Goal: Task Accomplishment & Management: Manage account settings

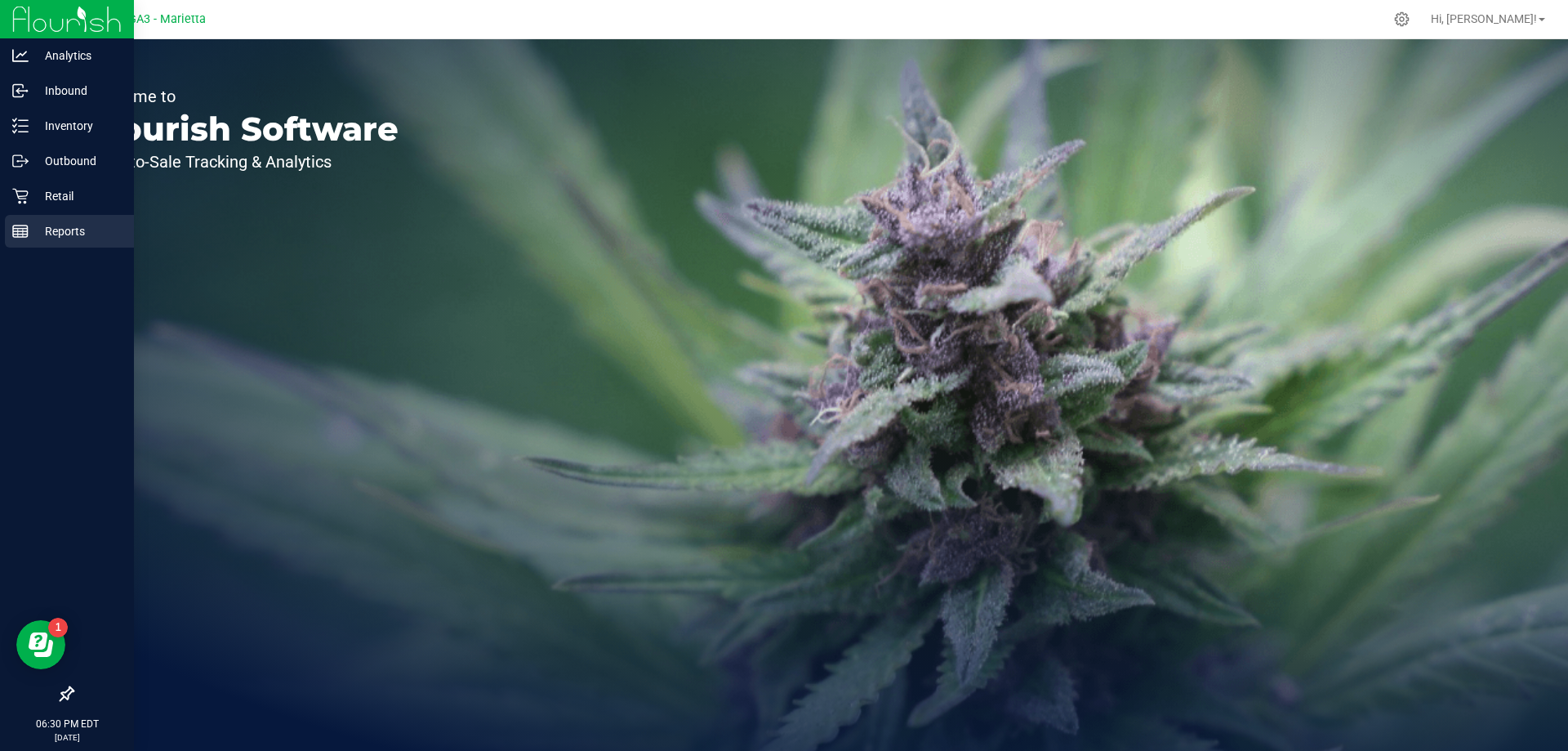
click at [51, 226] on p "Reports" at bounding box center [77, 231] width 98 height 20
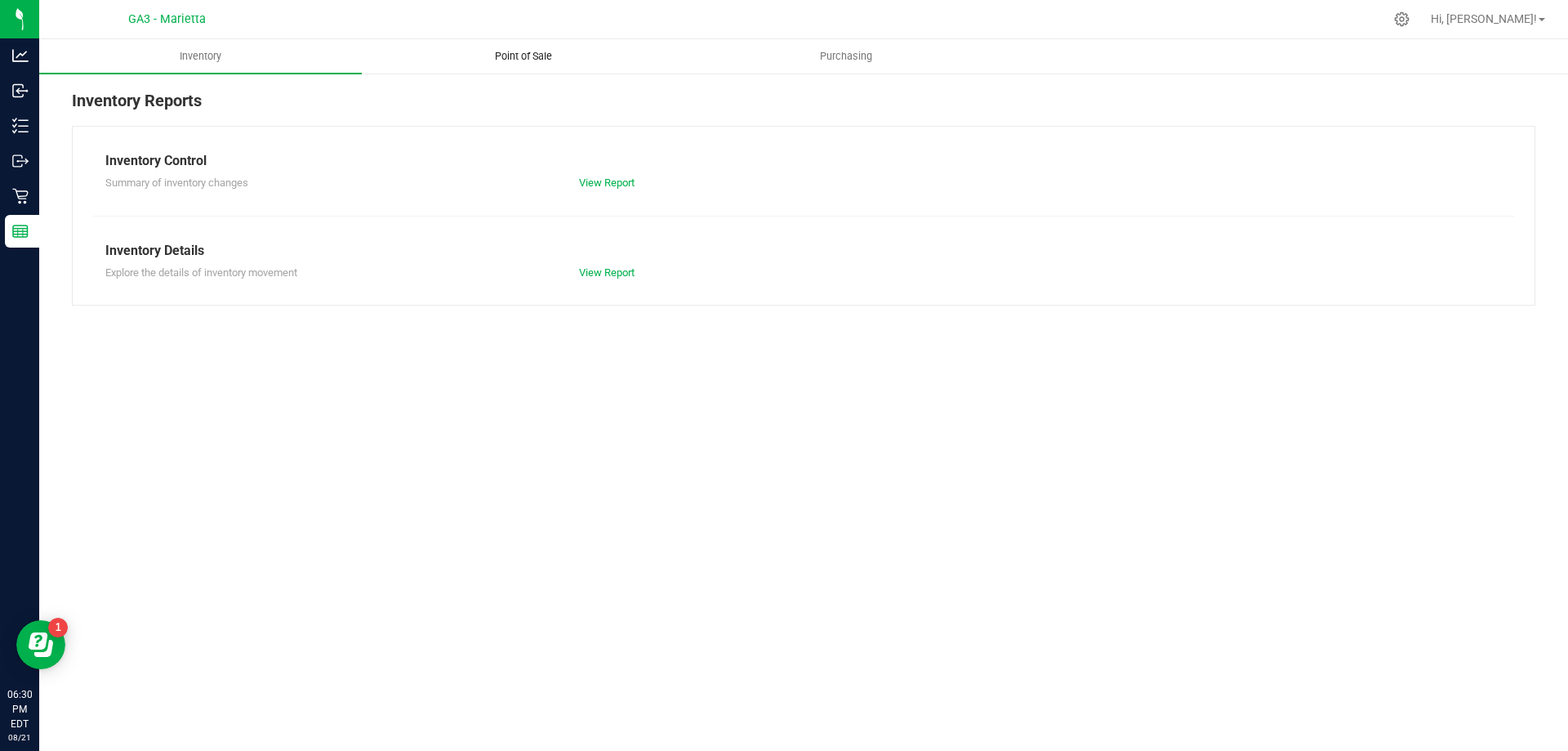
click at [534, 51] on span "Point of Sale" at bounding box center [523, 56] width 101 height 15
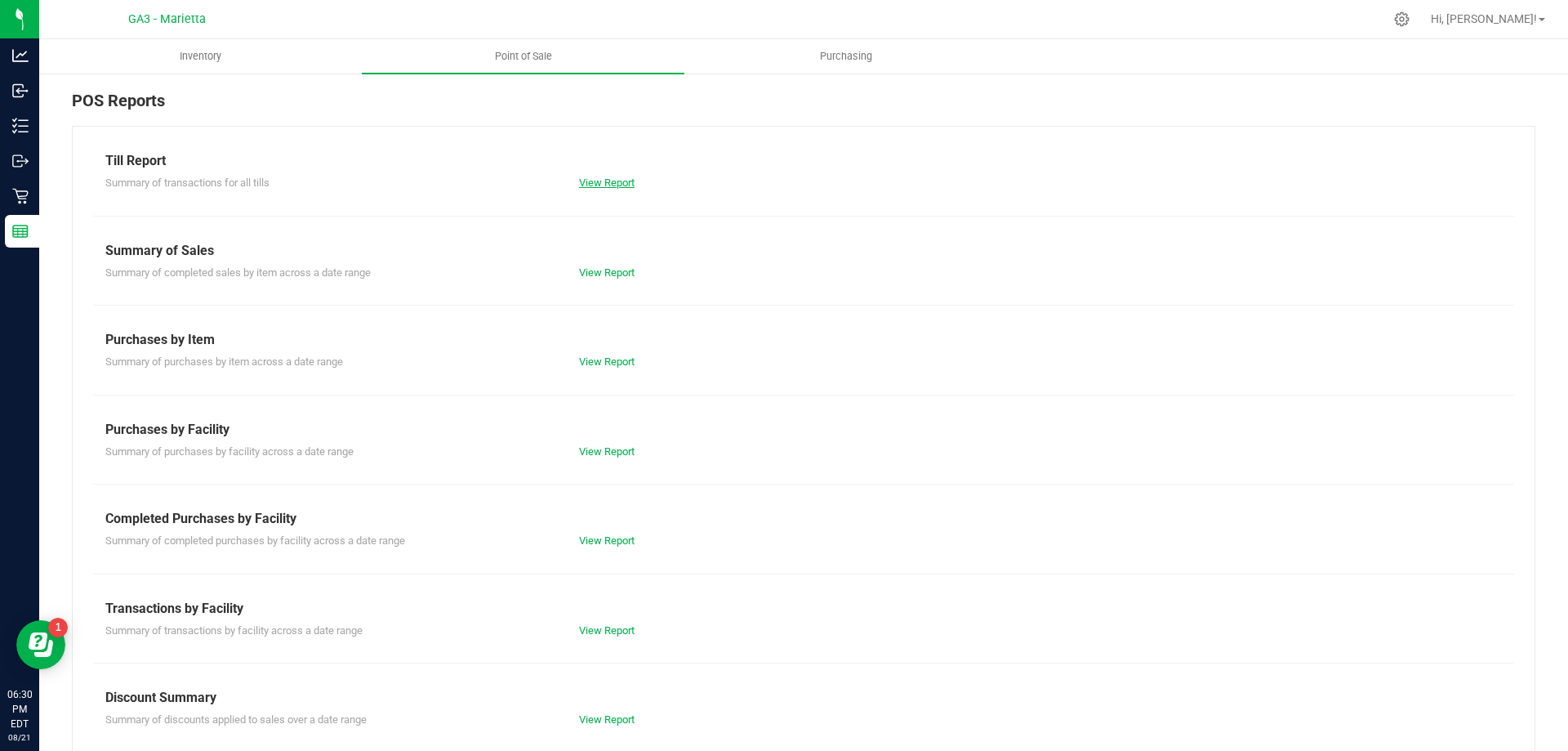
click at [599, 180] on link "View Report" at bounding box center [606, 182] width 55 height 12
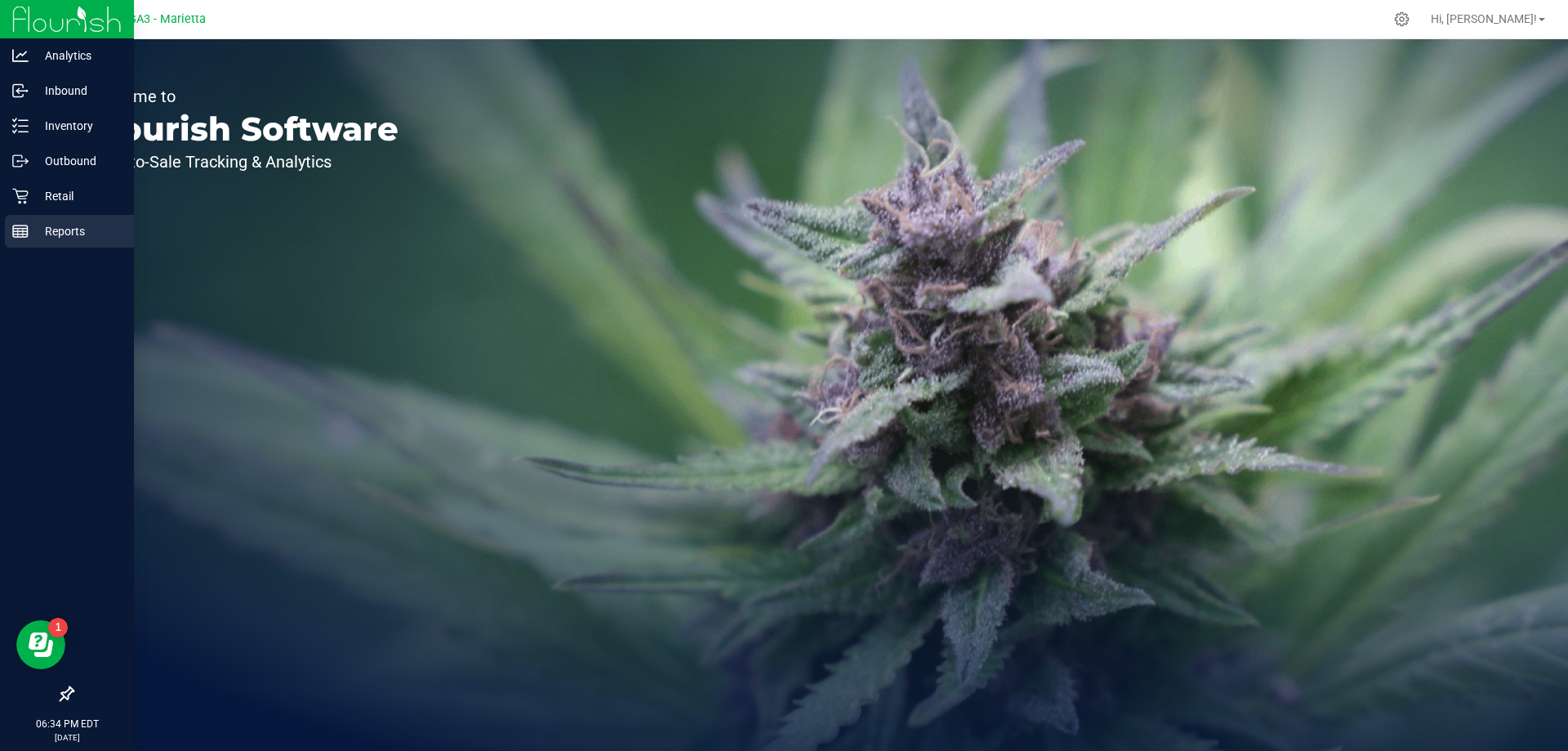
click at [67, 233] on p "Reports" at bounding box center [77, 231] width 98 height 20
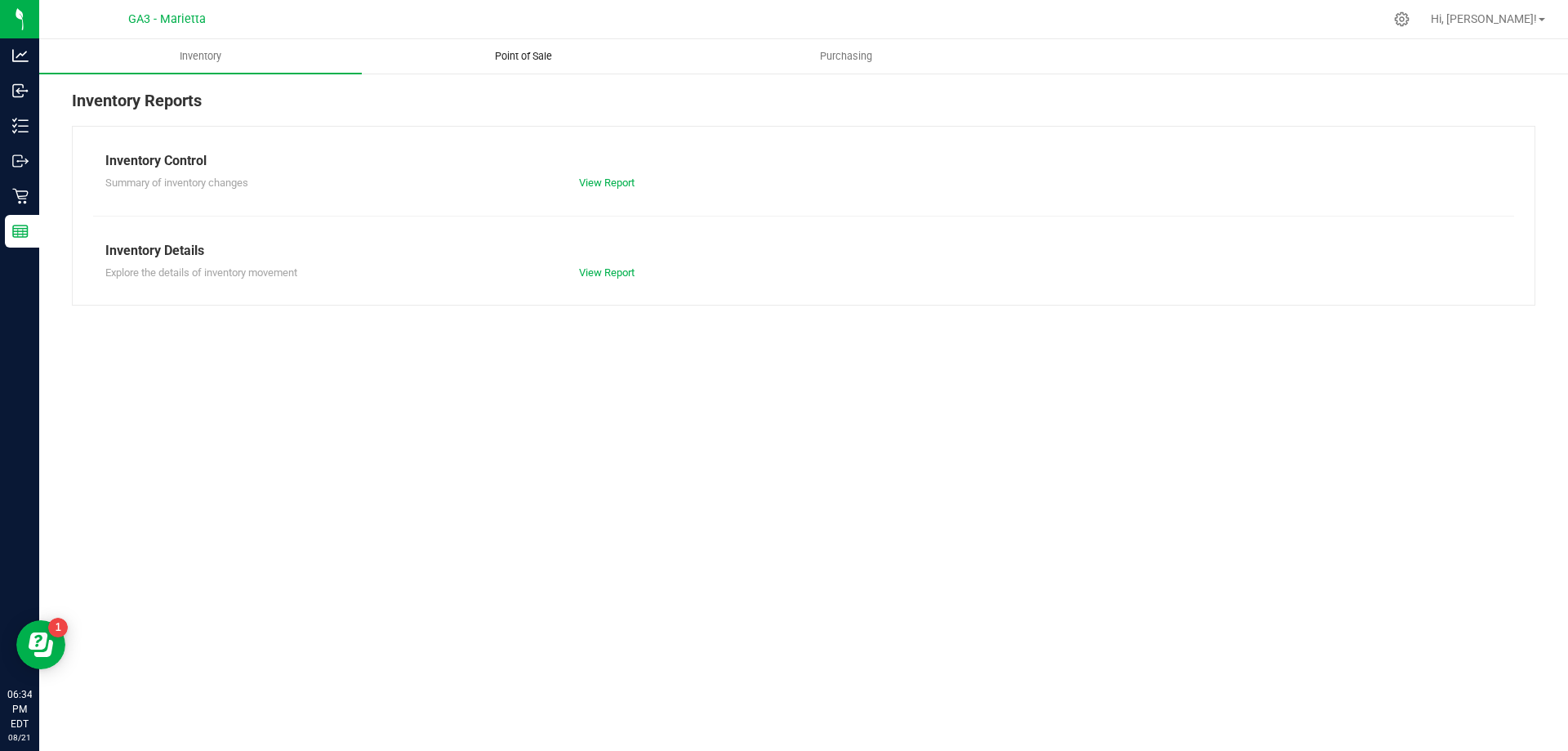
click at [542, 53] on span "Point of Sale" at bounding box center [523, 56] width 101 height 15
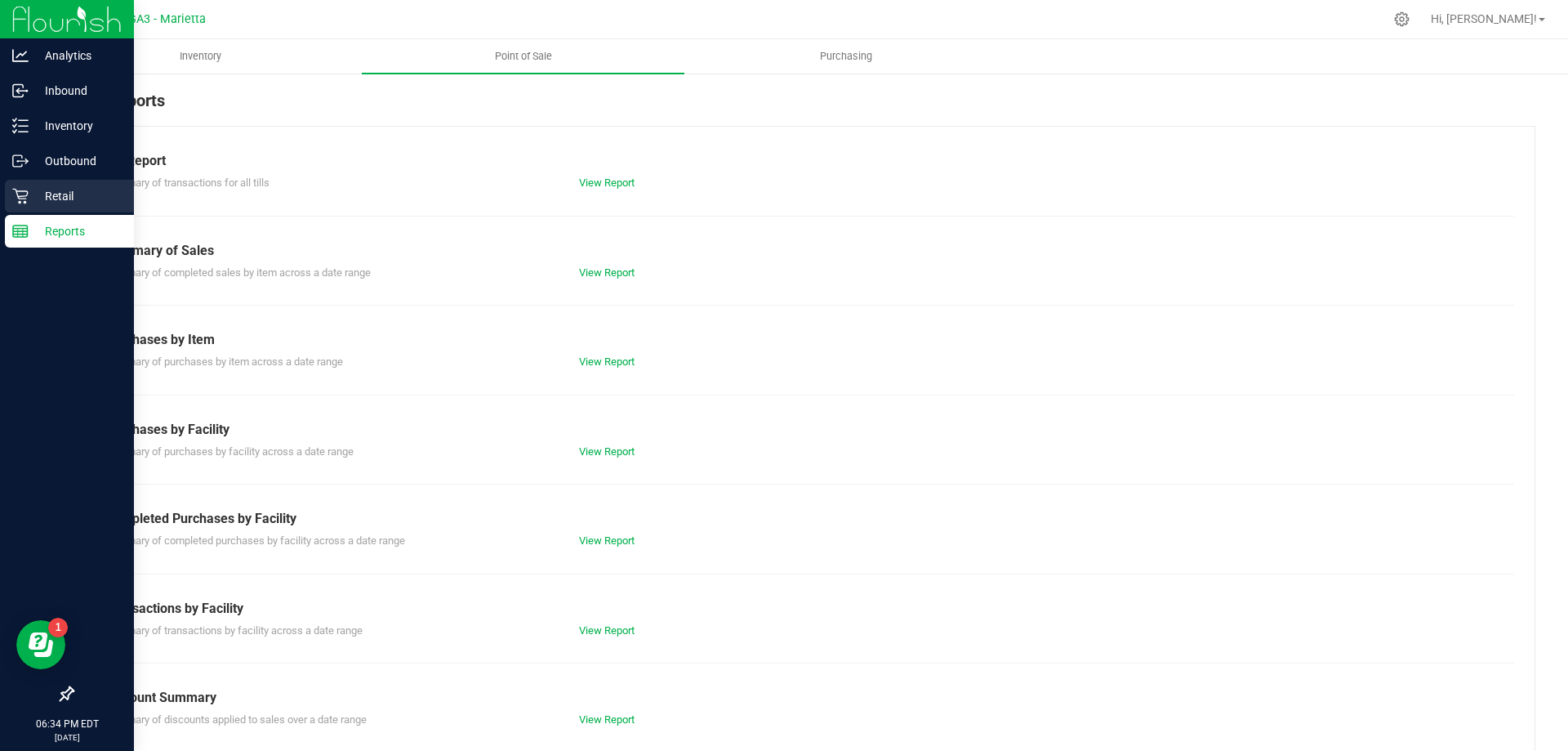
click at [55, 190] on p "Retail" at bounding box center [77, 196] width 98 height 20
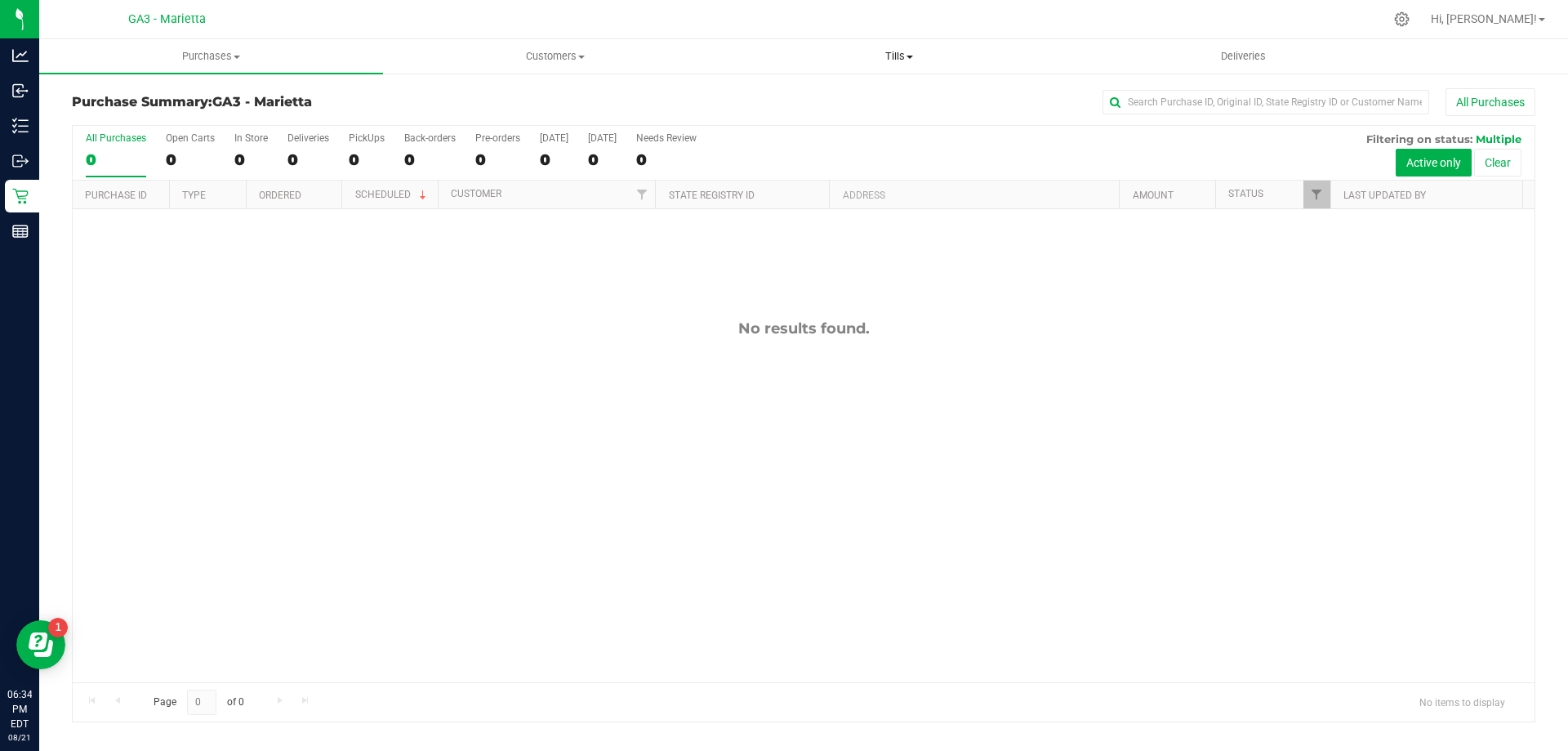
click at [907, 60] on span "Tills" at bounding box center [899, 56] width 342 height 15
click at [791, 99] on span "Manage tills" at bounding box center [782, 98] width 110 height 14
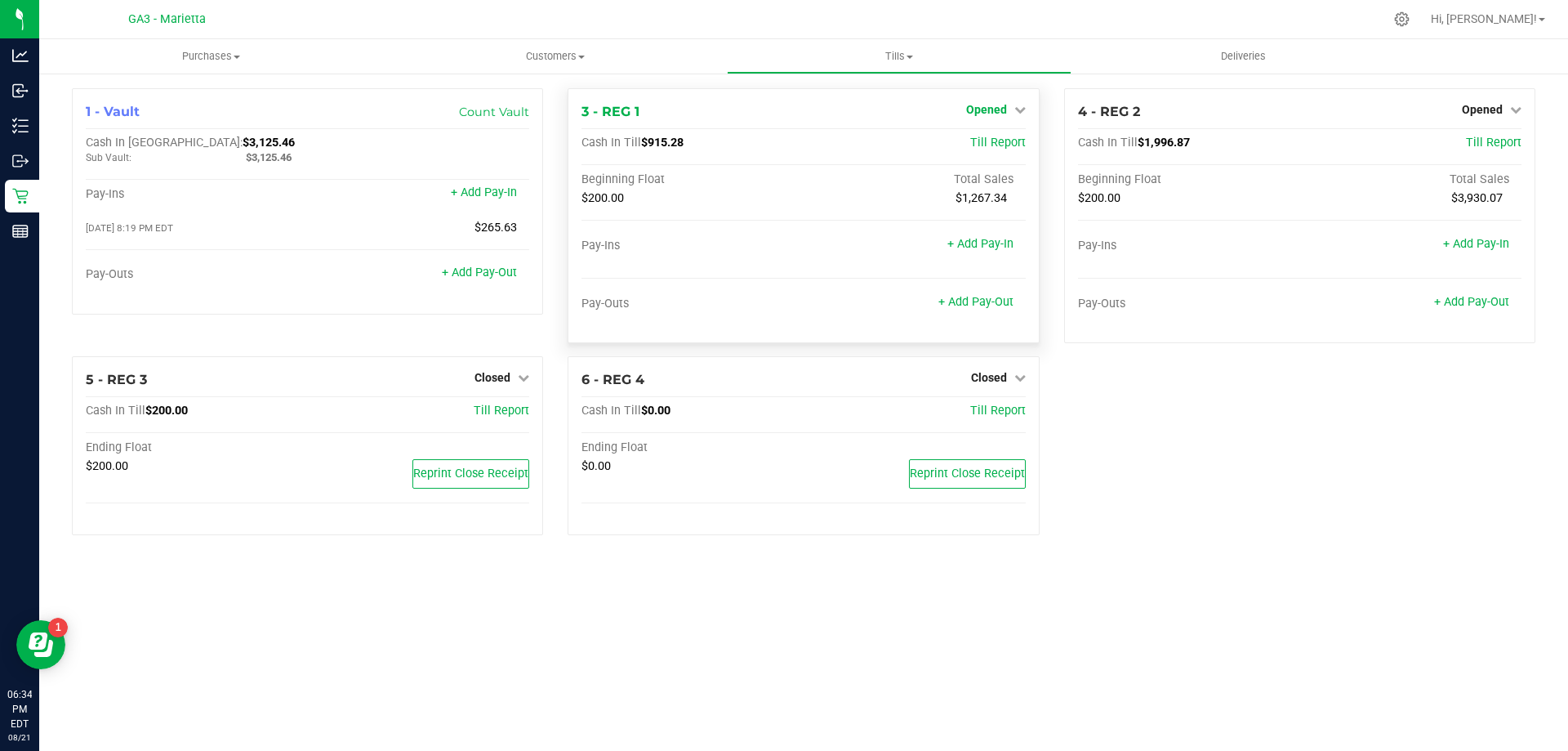
click at [1021, 110] on icon at bounding box center [1021, 110] width 12 height 12
click at [1009, 139] on link "Close Till" at bounding box center [988, 143] width 45 height 13
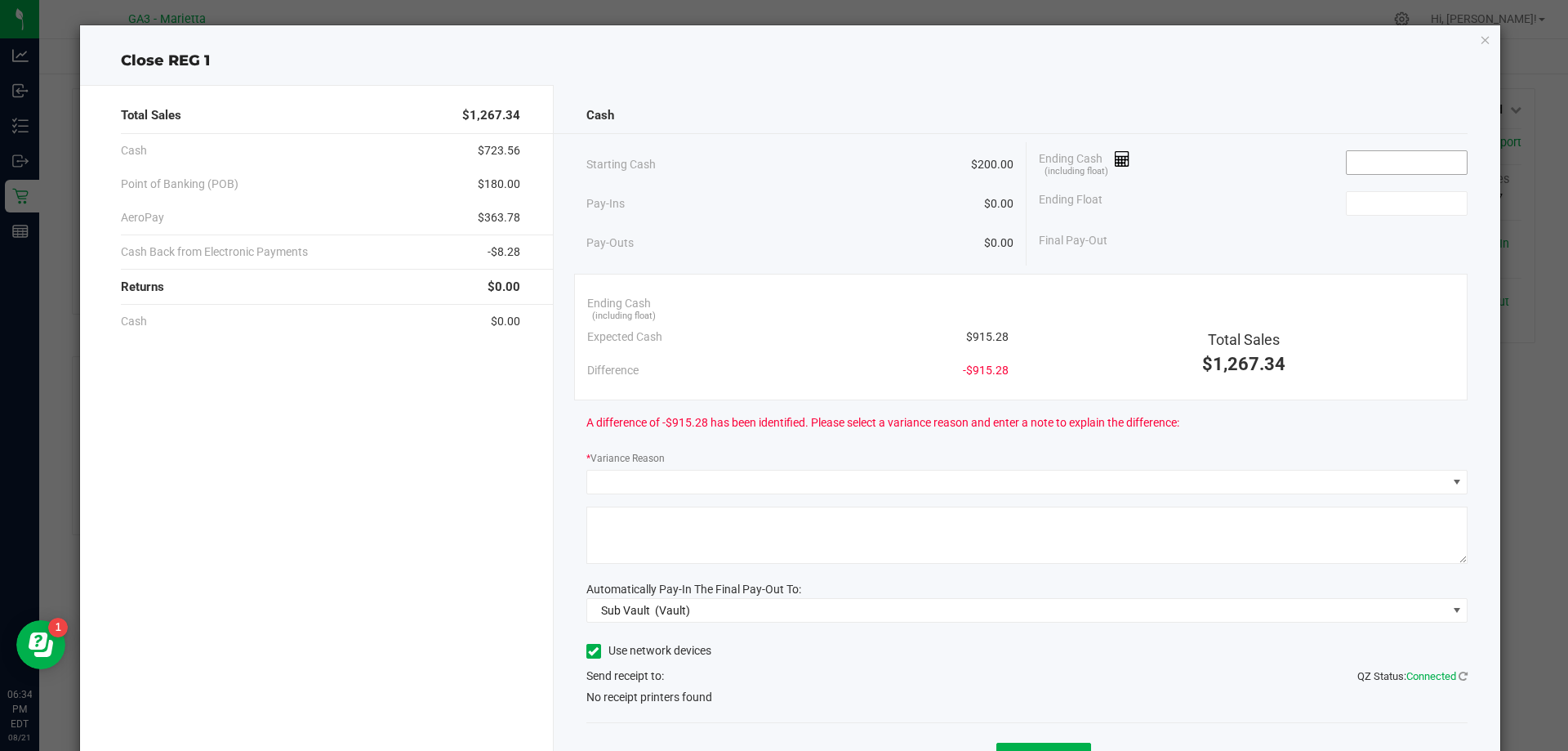
click at [1360, 160] on input at bounding box center [1407, 162] width 120 height 23
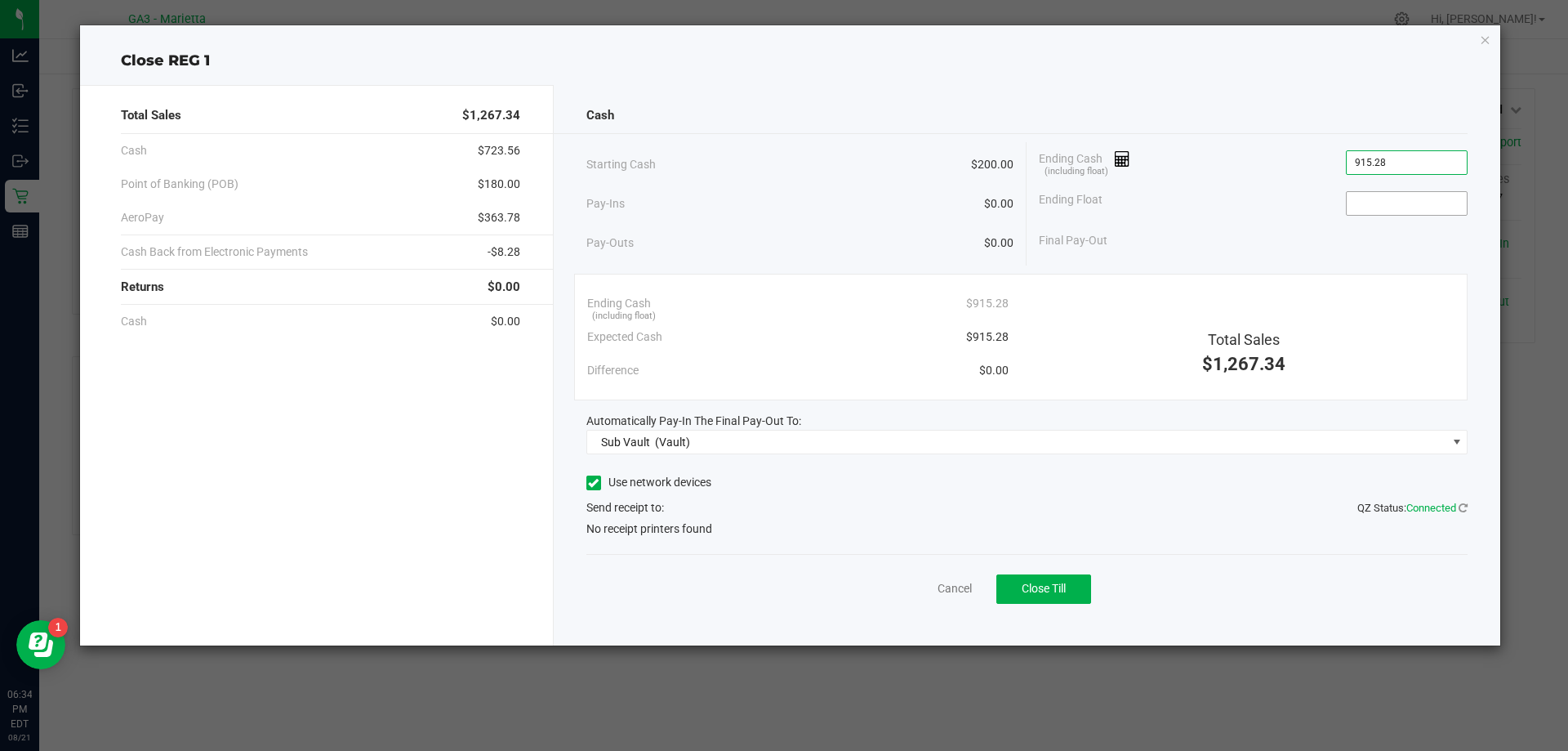
type input "$915.28"
click at [1362, 197] on input at bounding box center [1407, 204] width 120 height 23
type input "$200.00"
click at [596, 483] on icon at bounding box center [593, 483] width 11 height 0
click at [0, 0] on input "Use network devices" at bounding box center [0, 0] width 0 height 0
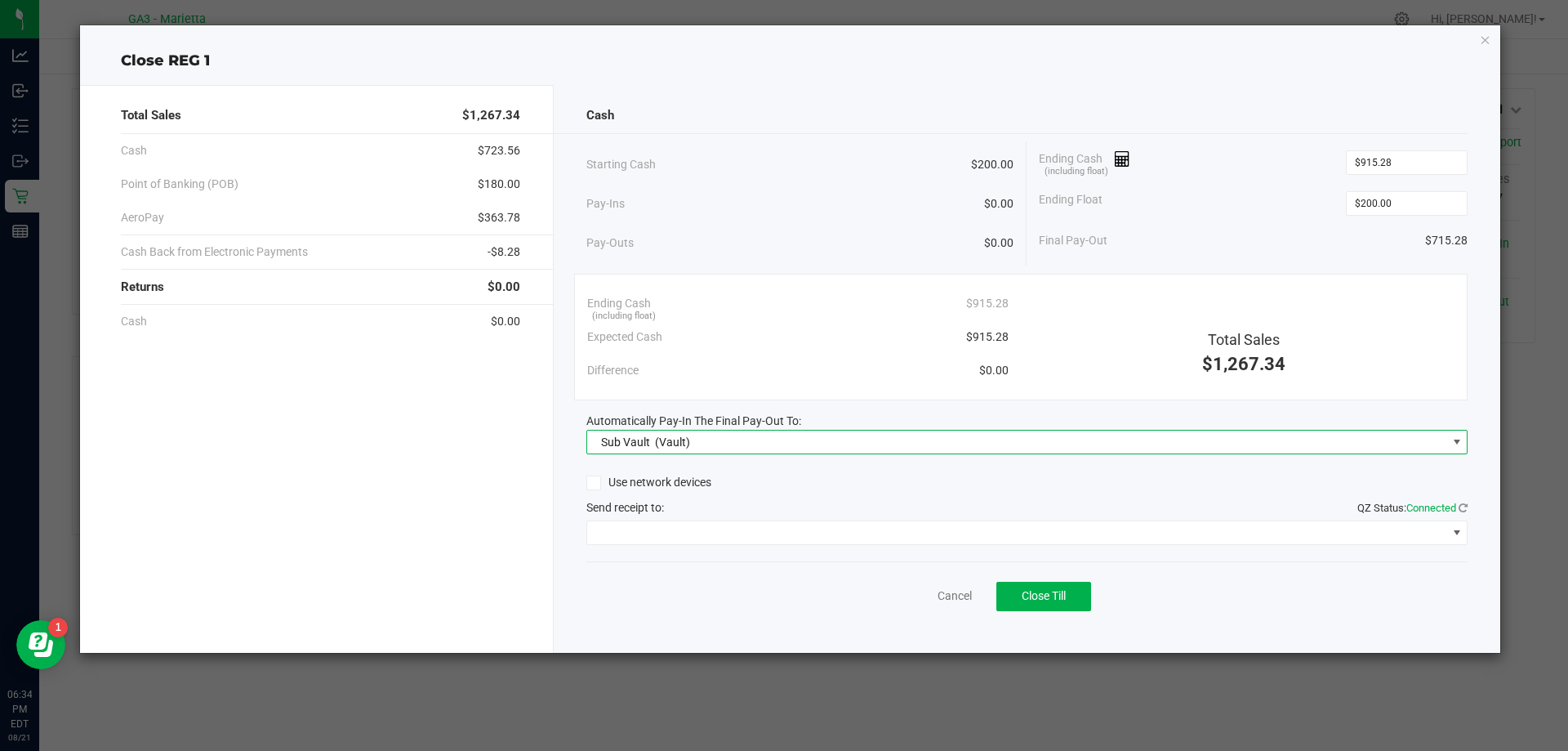
click at [1459, 441] on span at bounding box center [1458, 442] width 13 height 13
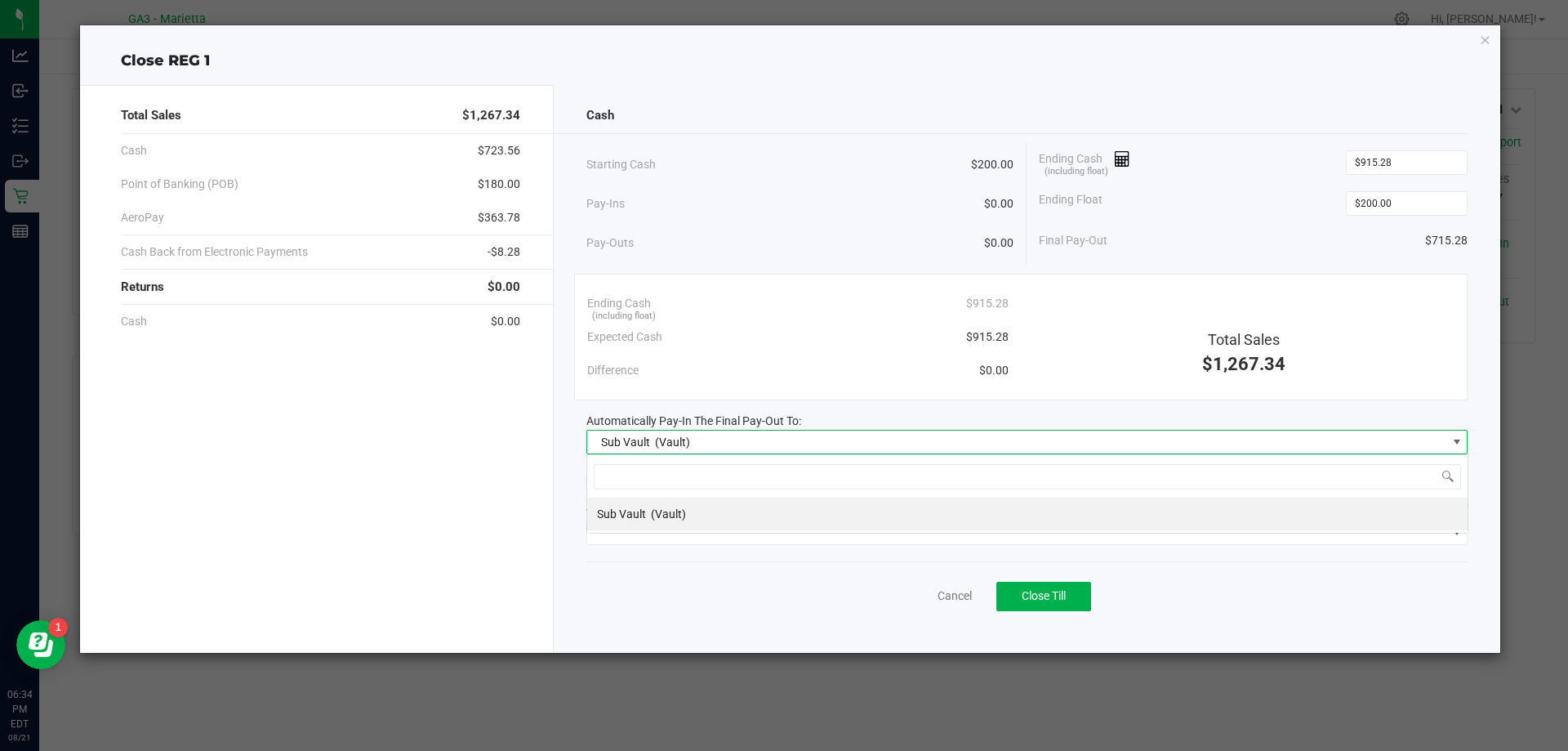
scroll to position [25, 881]
click at [1498, 371] on div "Cash Starting Cash $200.00 Pay-Ins $0.00 Pay-Outs $0.00 Ending Cash (including …" at bounding box center [1027, 368] width 947 height 568
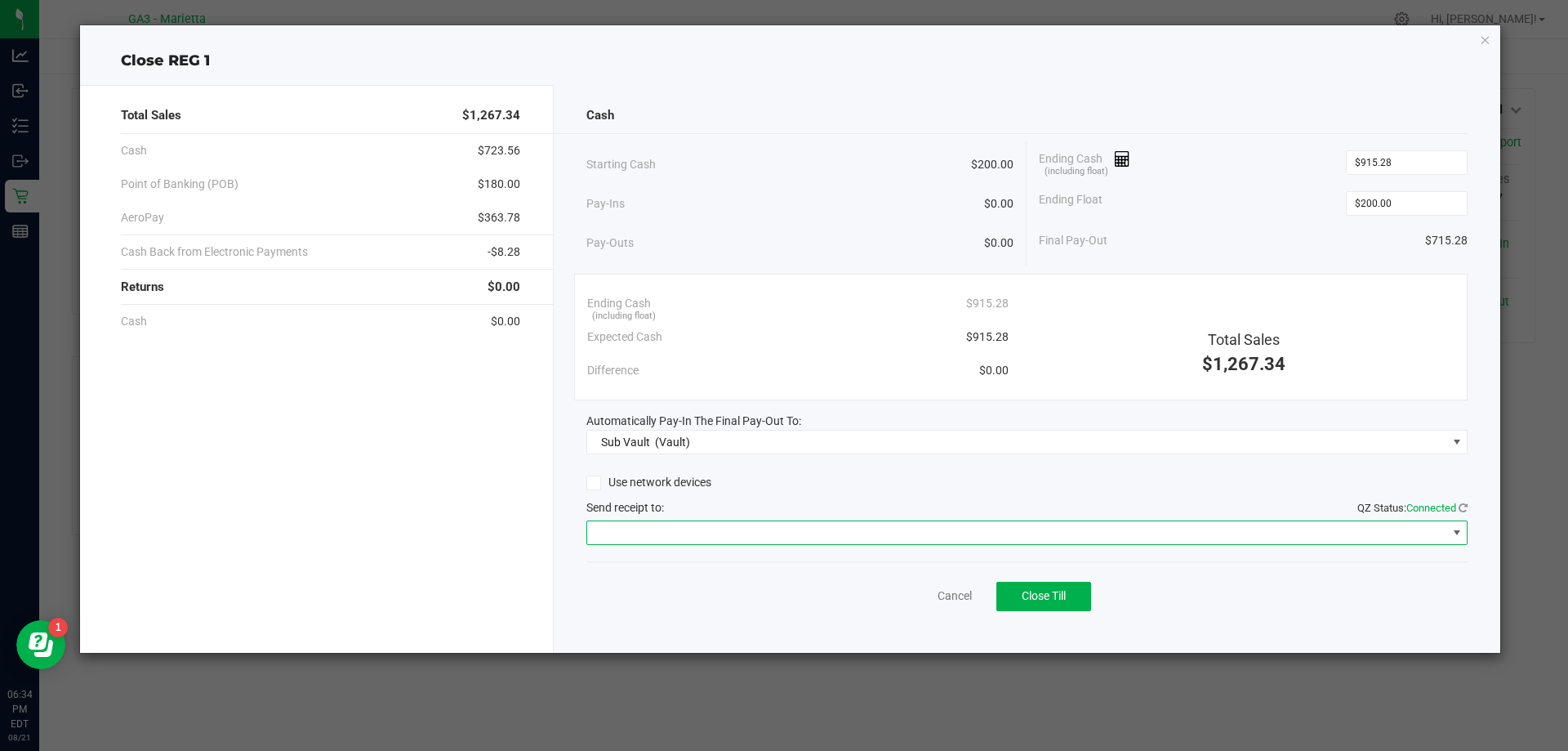
click at [1454, 528] on span at bounding box center [1458, 533] width 13 height 13
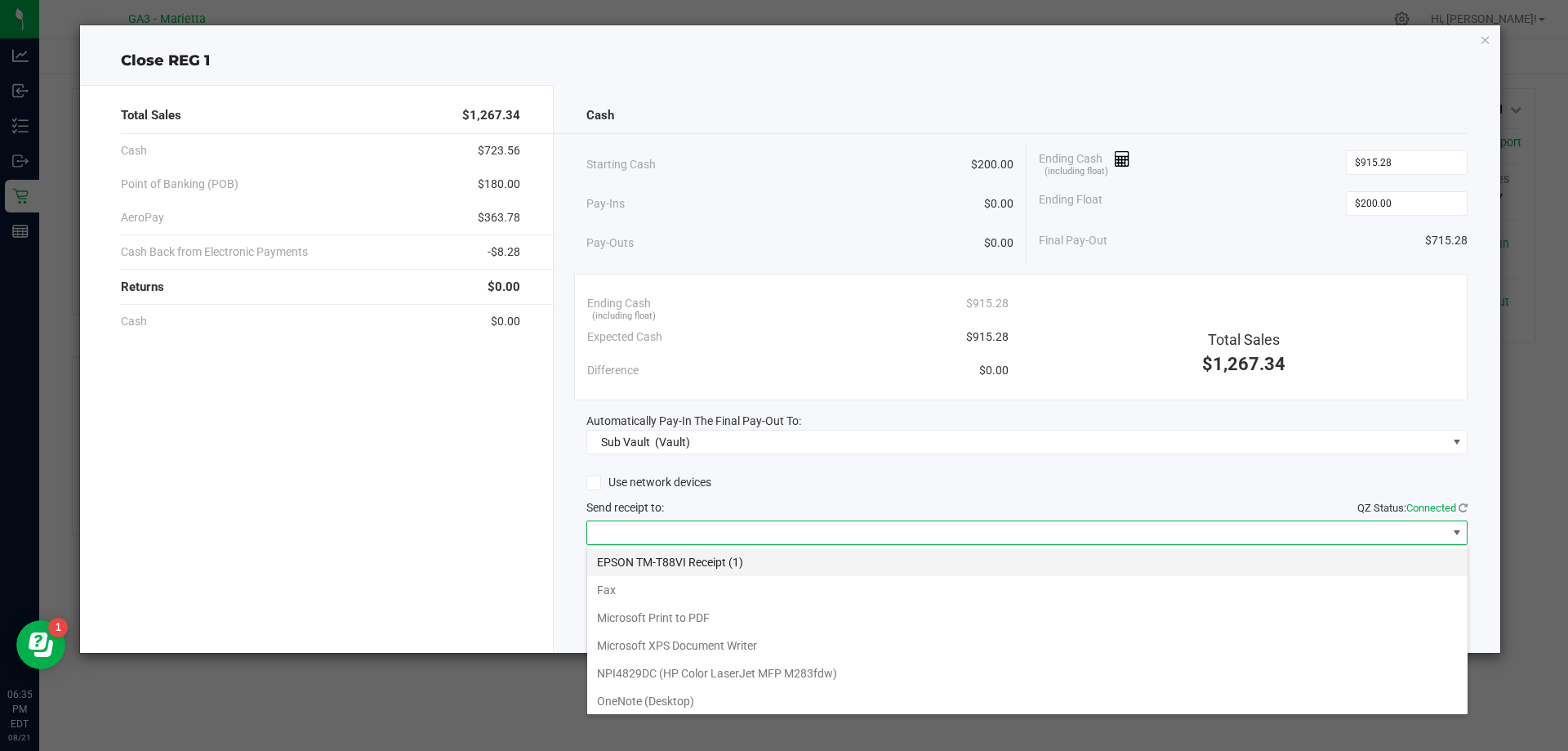
click at [692, 562] on \(1\) "EPSON TM-T88VI Receipt (1)" at bounding box center [1027, 562] width 880 height 28
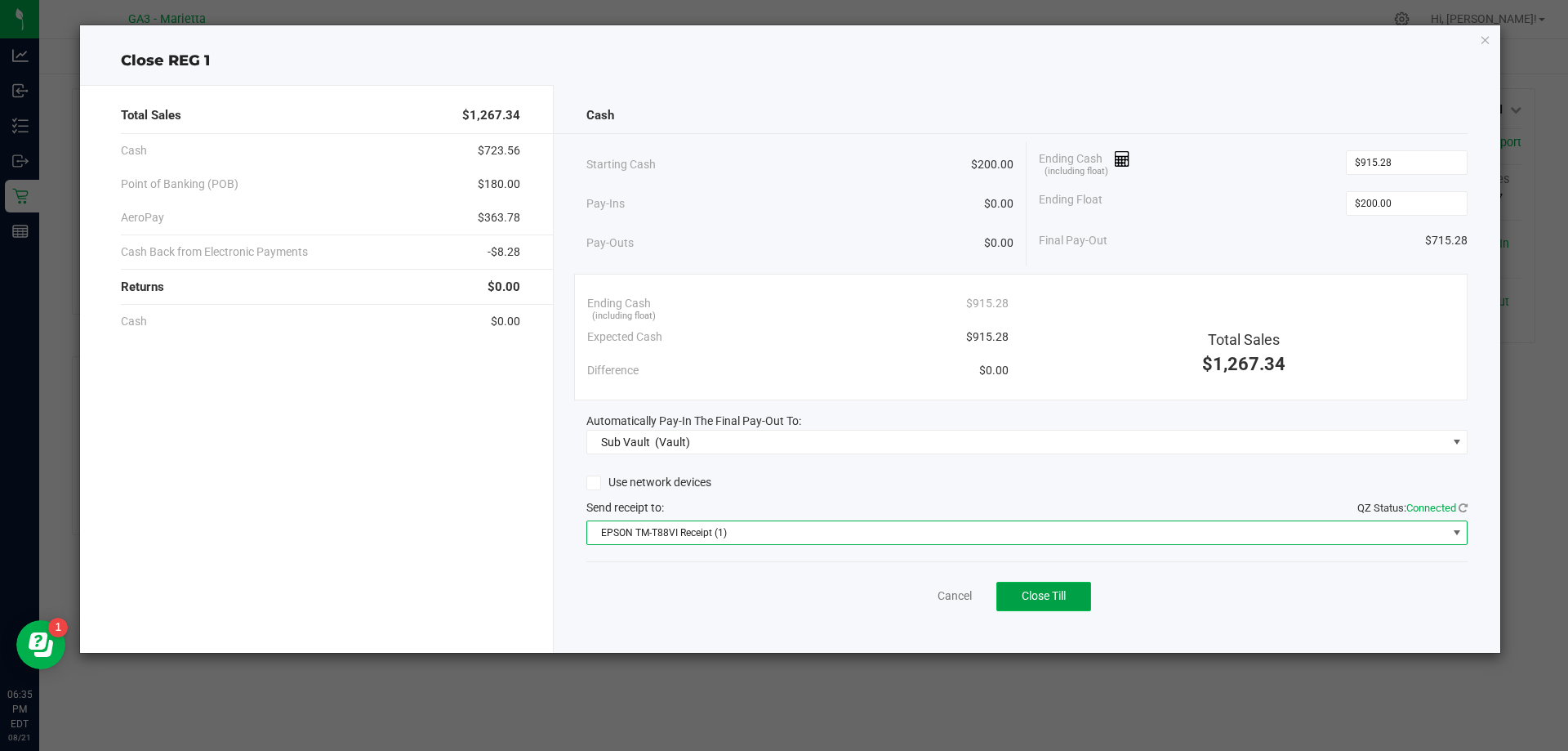
click at [1072, 597] on button "Close Till" at bounding box center [1044, 596] width 95 height 30
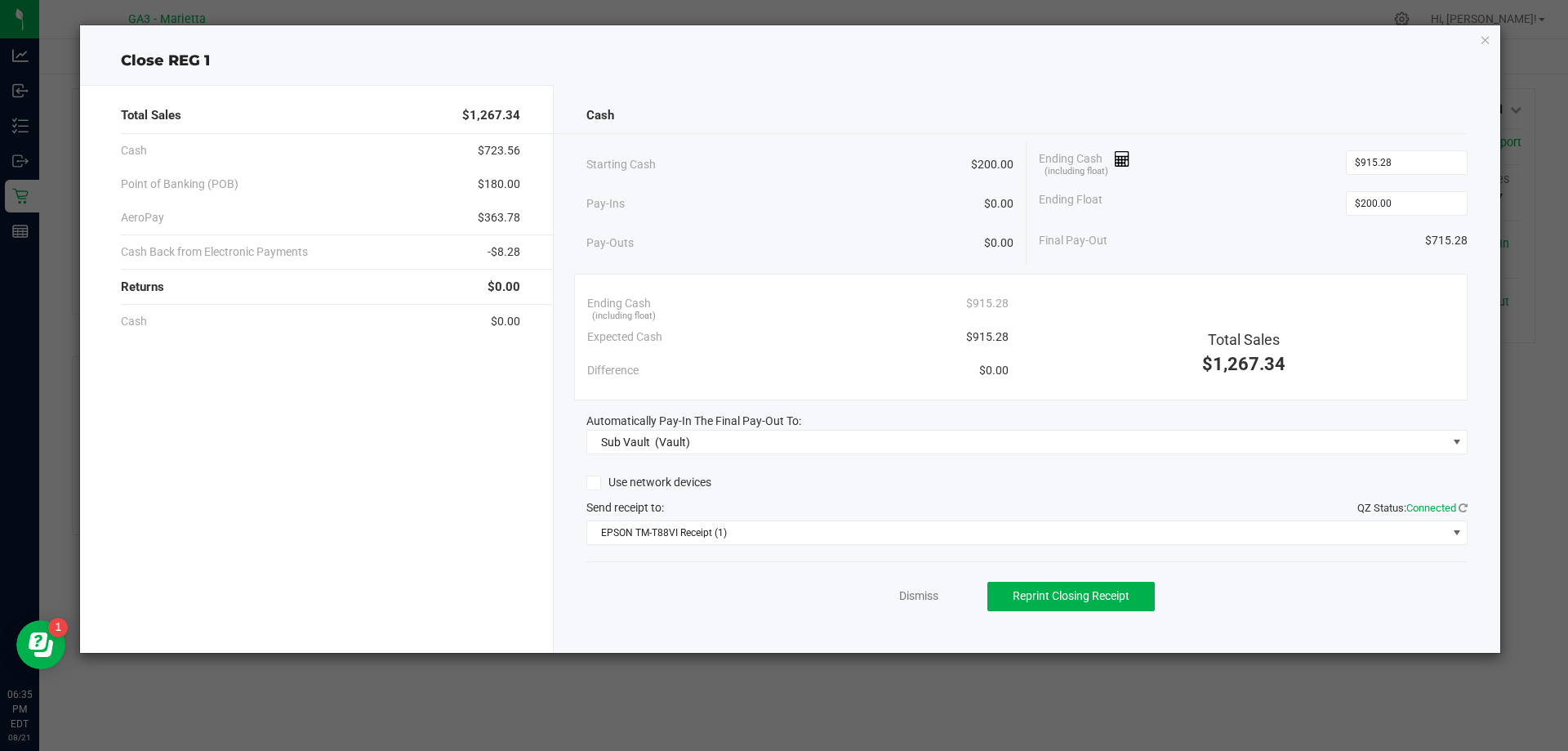
click at [533, 744] on ngb-modal-window "Close REG 1 Total Sales $1,267.34 Cash $723.56 Point of Banking (POB) $180.00 A…" at bounding box center [790, 375] width 1580 height 751
click at [1482, 42] on icon "button" at bounding box center [1486, 40] width 12 height 20
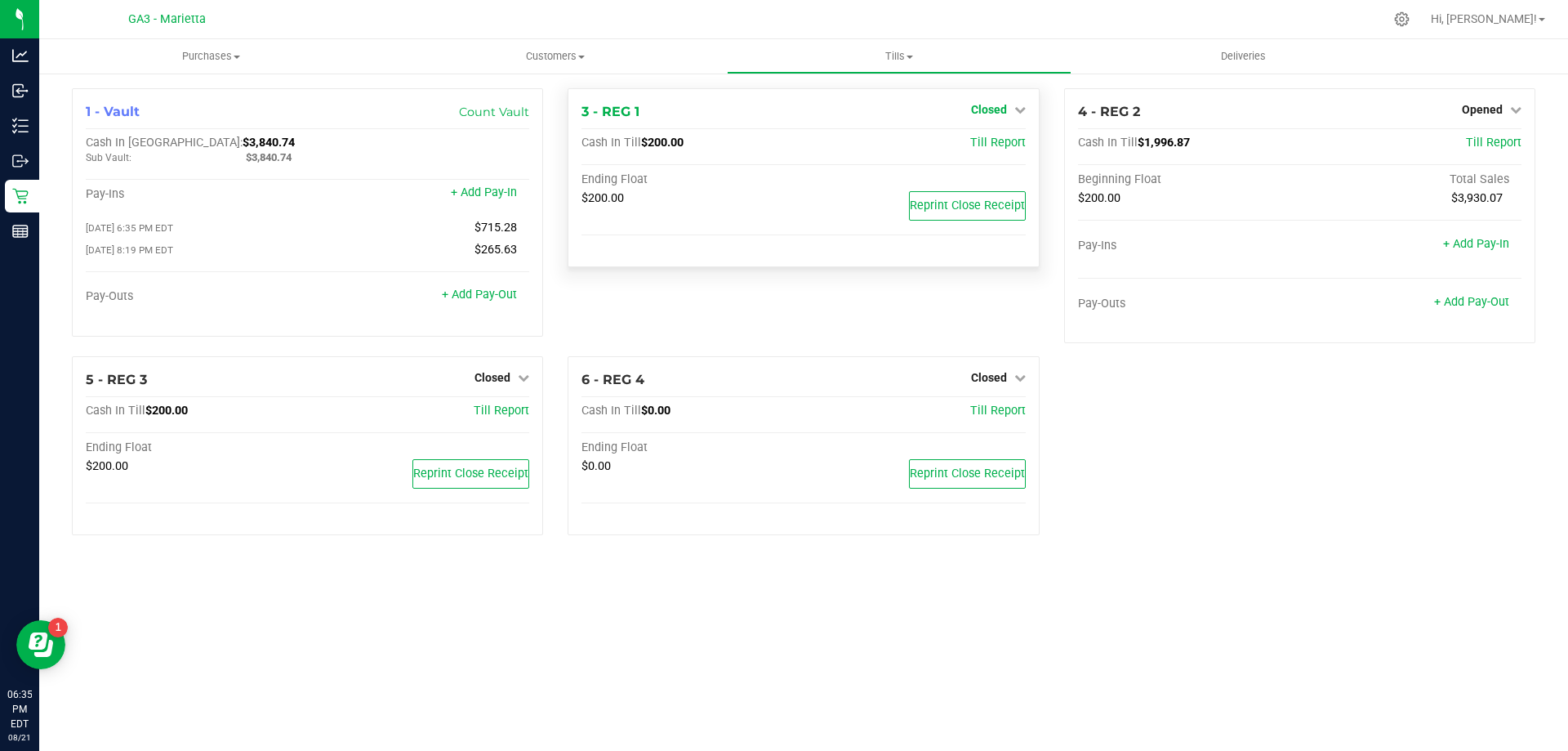
click at [1016, 112] on icon at bounding box center [1021, 110] width 12 height 12
click at [1011, 9] on div at bounding box center [838, 19] width 1091 height 32
